Goal: Connect with others: Connect with others

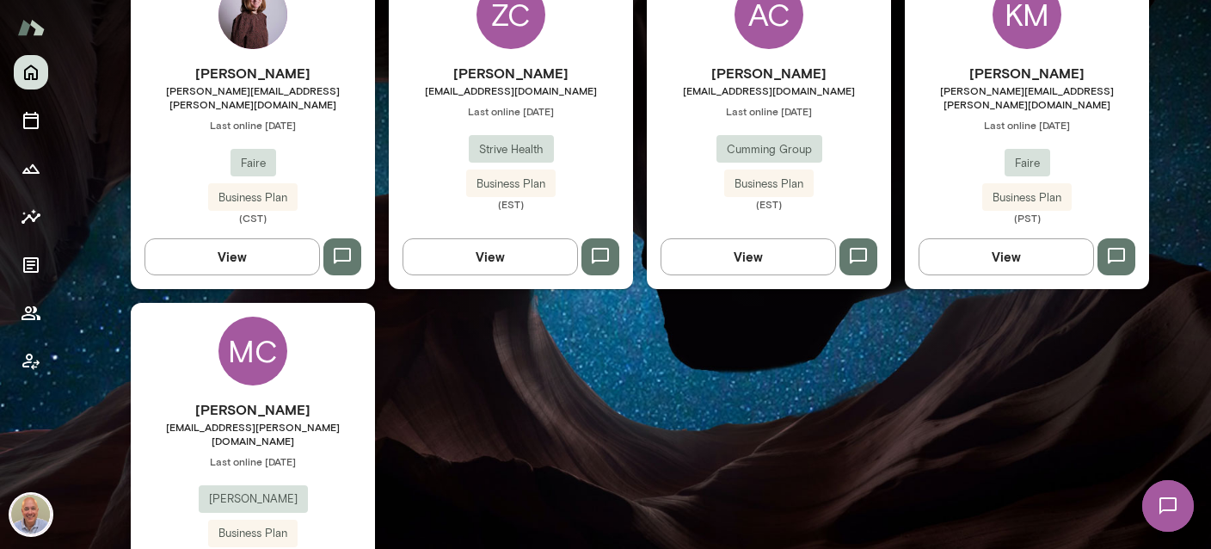
scroll to position [944, 0]
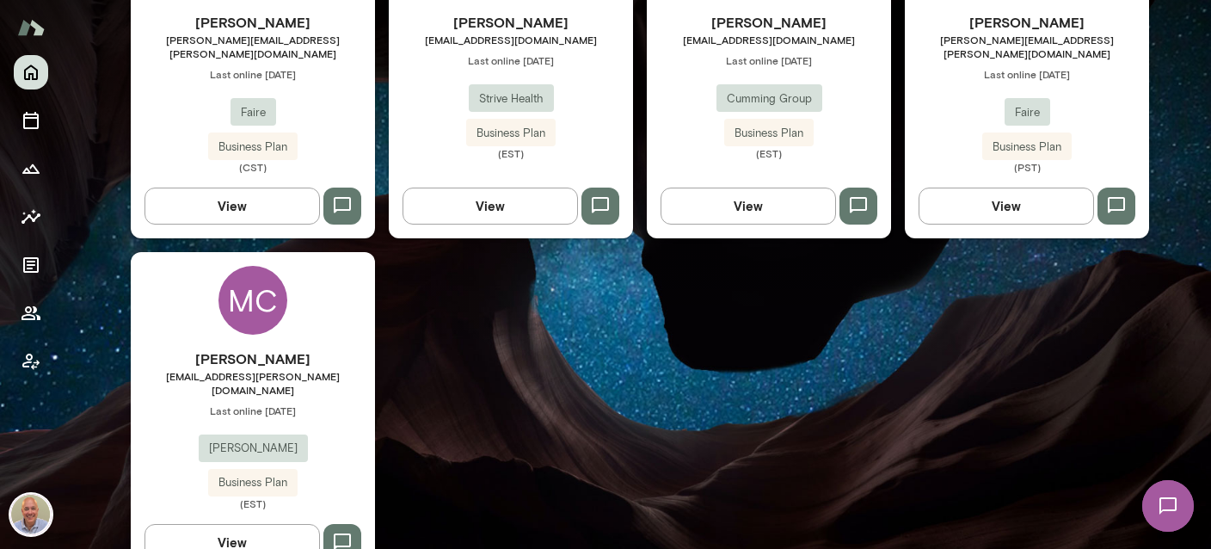
click at [226, 348] on h6 "[PERSON_NAME]" at bounding box center [253, 358] width 244 height 21
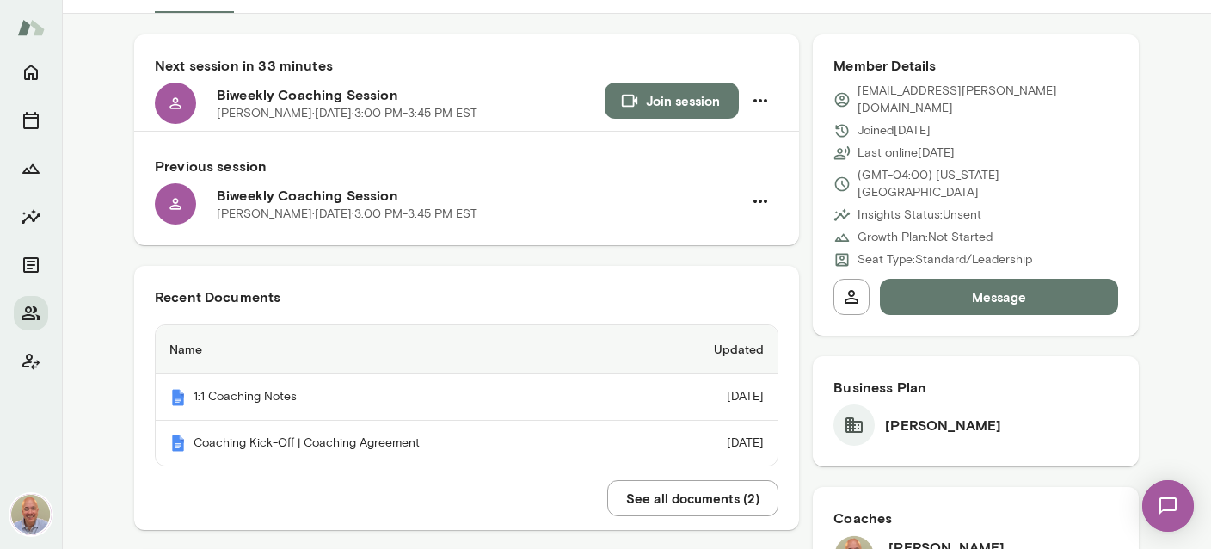
scroll to position [204, 0]
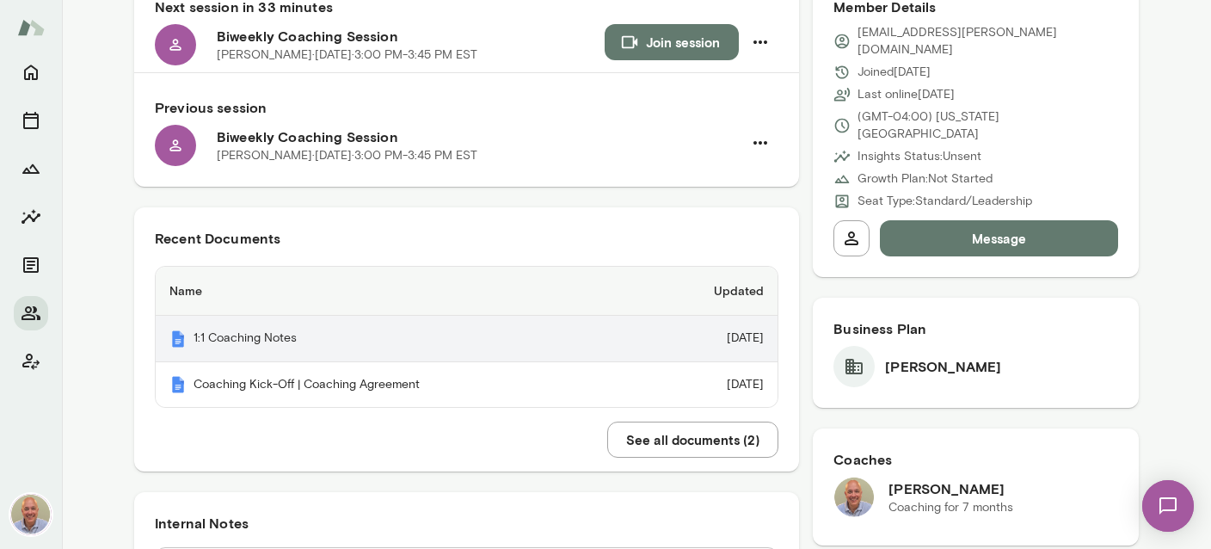
click at [278, 334] on th "1:1 Coaching Notes" at bounding box center [399, 339] width 487 height 46
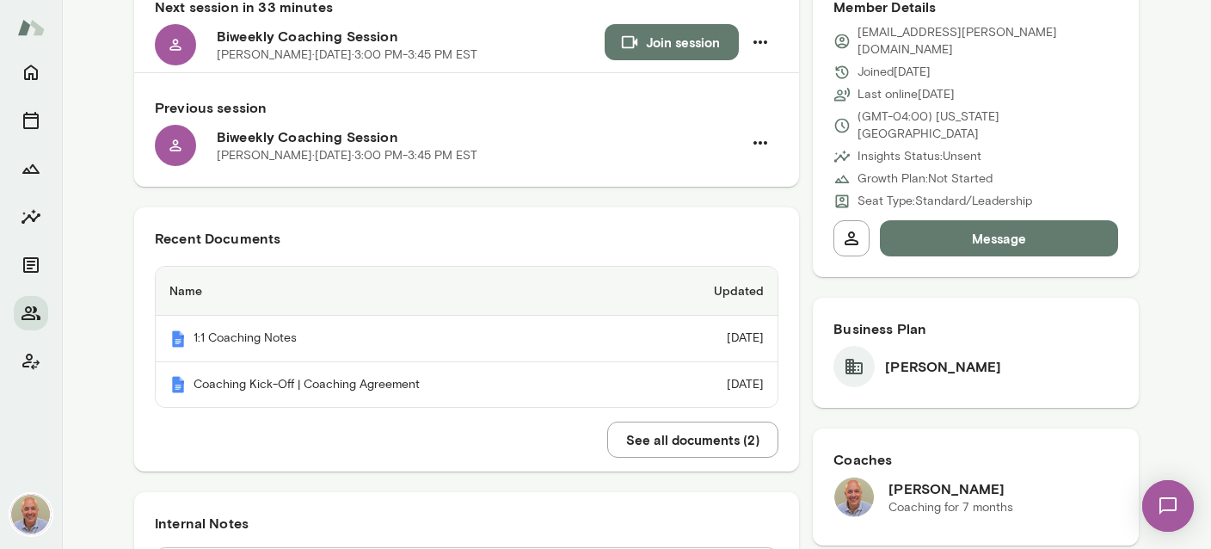
scroll to position [0, 0]
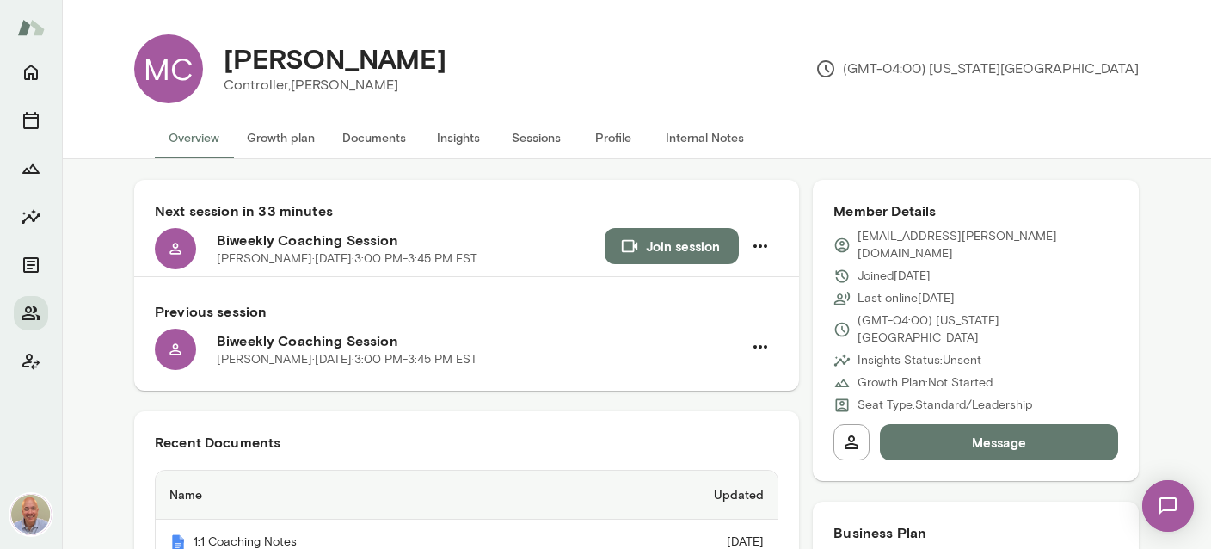
click at [684, 144] on button "Internal Notes" at bounding box center [705, 137] width 106 height 41
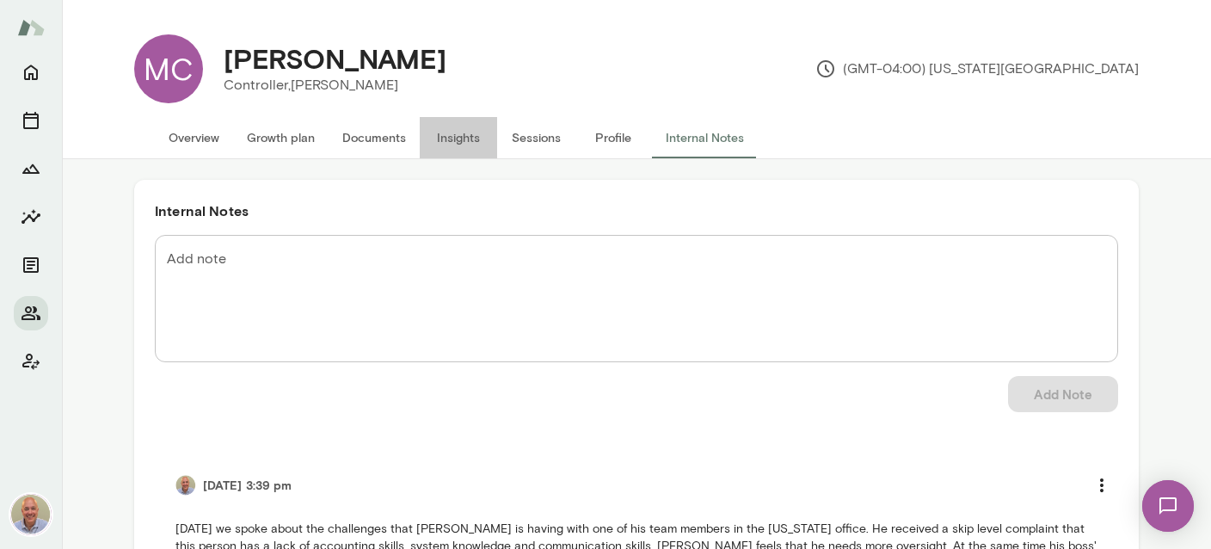
click at [465, 139] on button "Insights" at bounding box center [458, 137] width 77 height 41
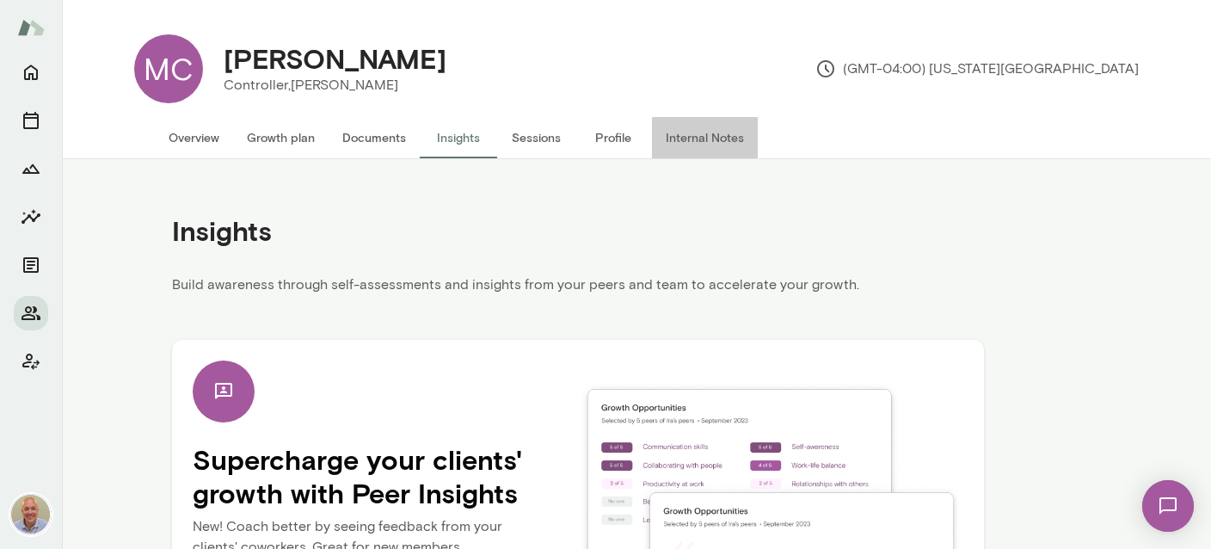
click at [713, 139] on button "Internal Notes" at bounding box center [705, 137] width 106 height 41
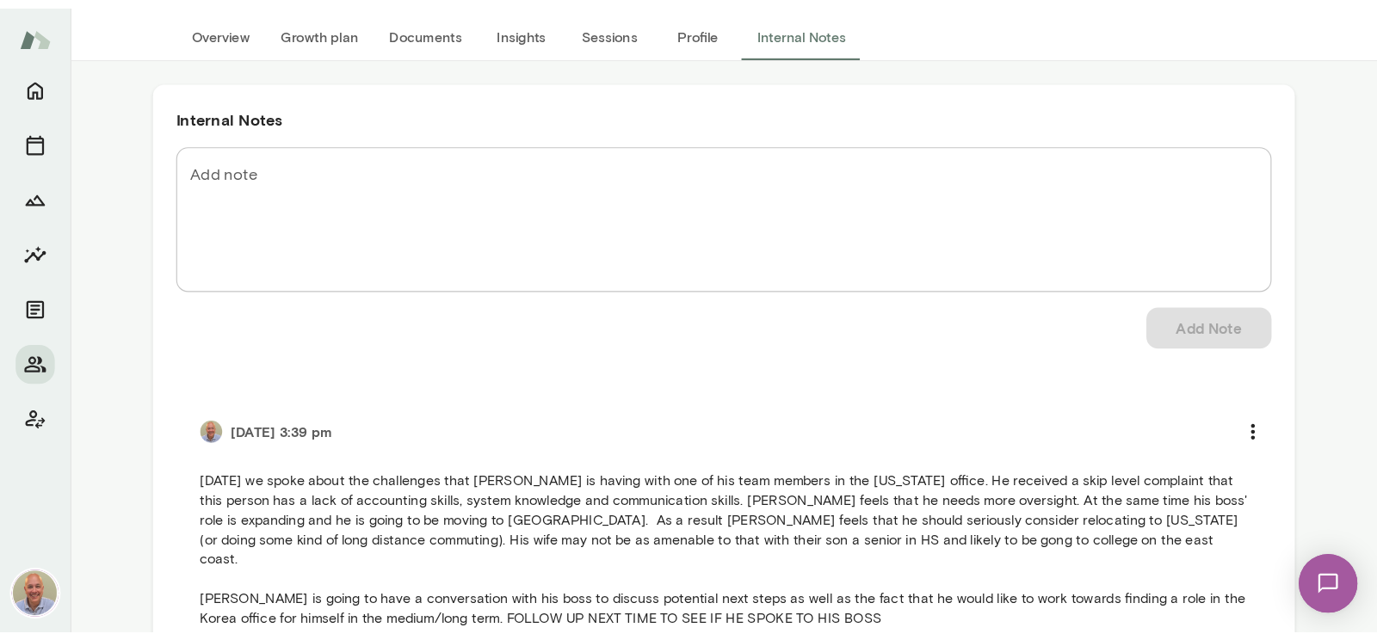
scroll to position [306, 0]
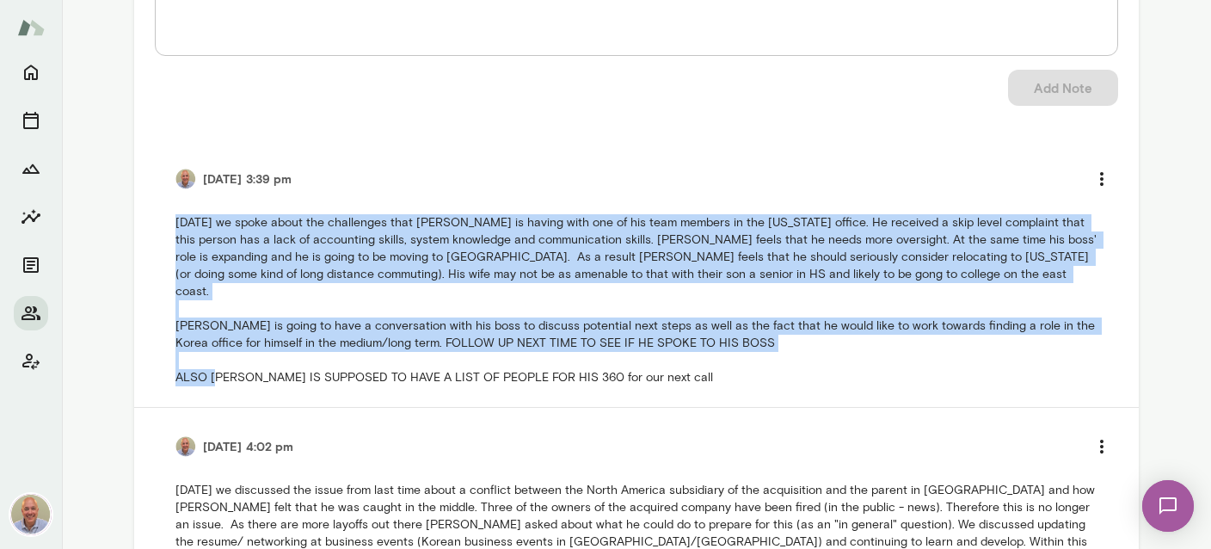
click at [209, 294] on p "[DATE] we spoke about the challenges that [PERSON_NAME] is having with one of h…" at bounding box center [637, 300] width 922 height 172
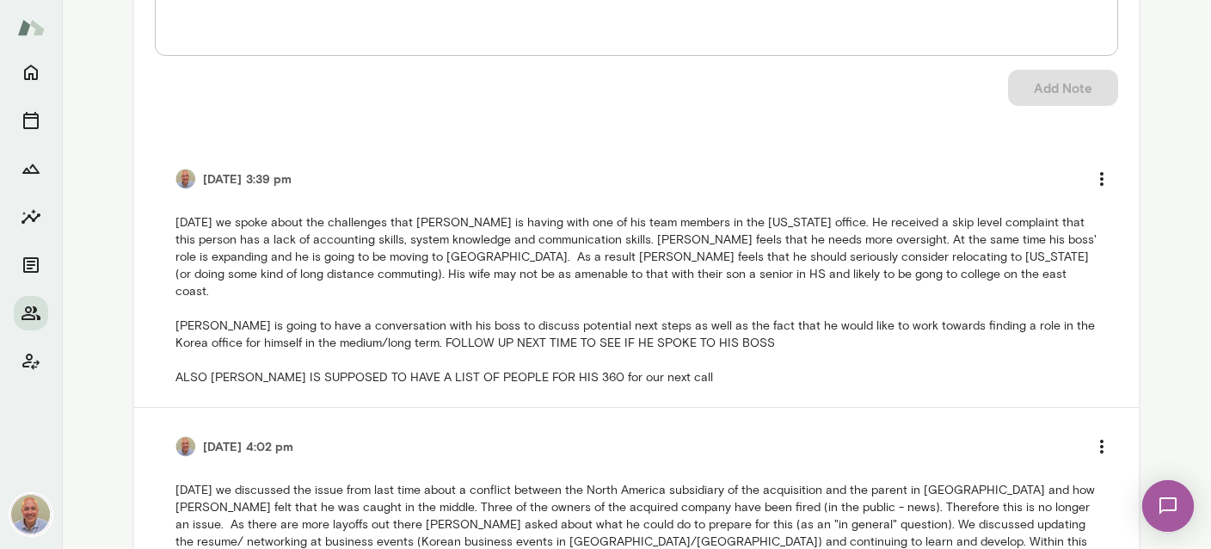
click at [219, 102] on div "Add Note" at bounding box center [637, 88] width 964 height 36
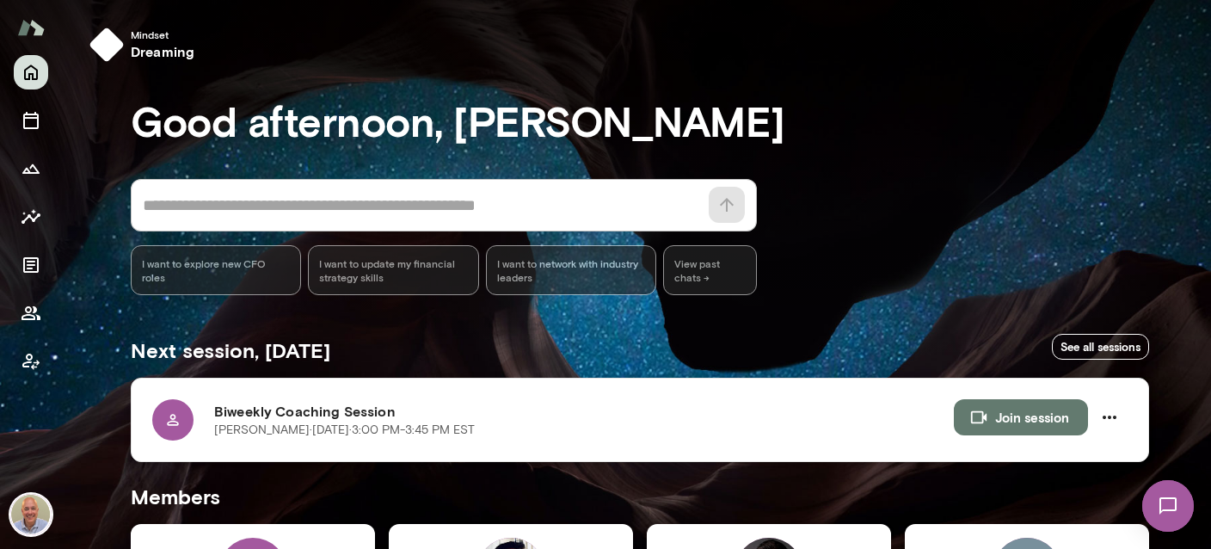
click at [1002, 417] on button "Join session" at bounding box center [1021, 417] width 134 height 36
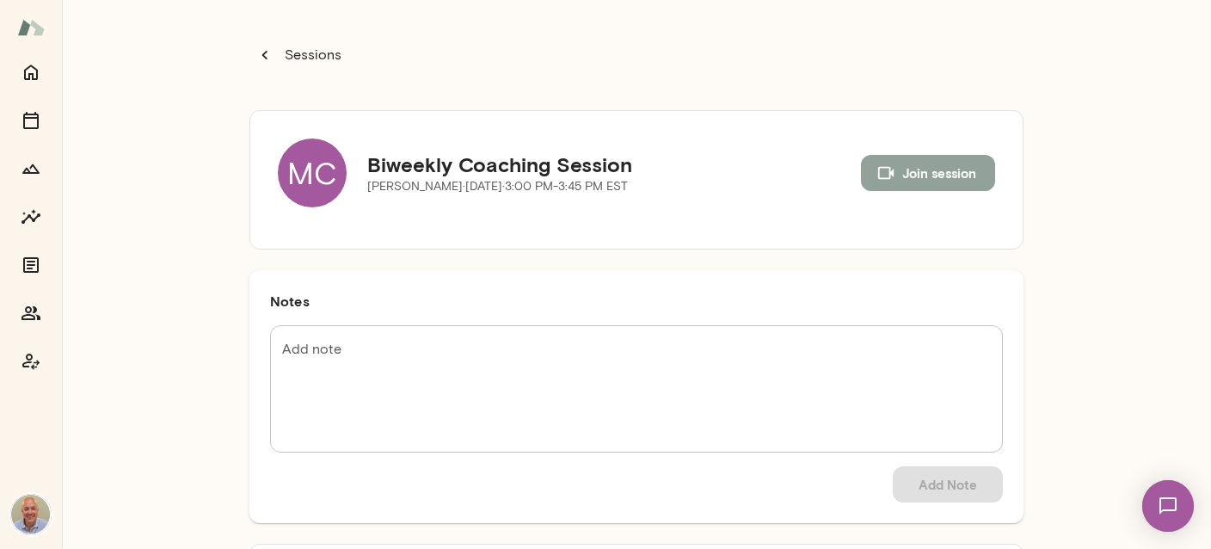
click at [932, 157] on button "Join session" at bounding box center [928, 173] width 134 height 36
